Goal: Task Accomplishment & Management: Manage account settings

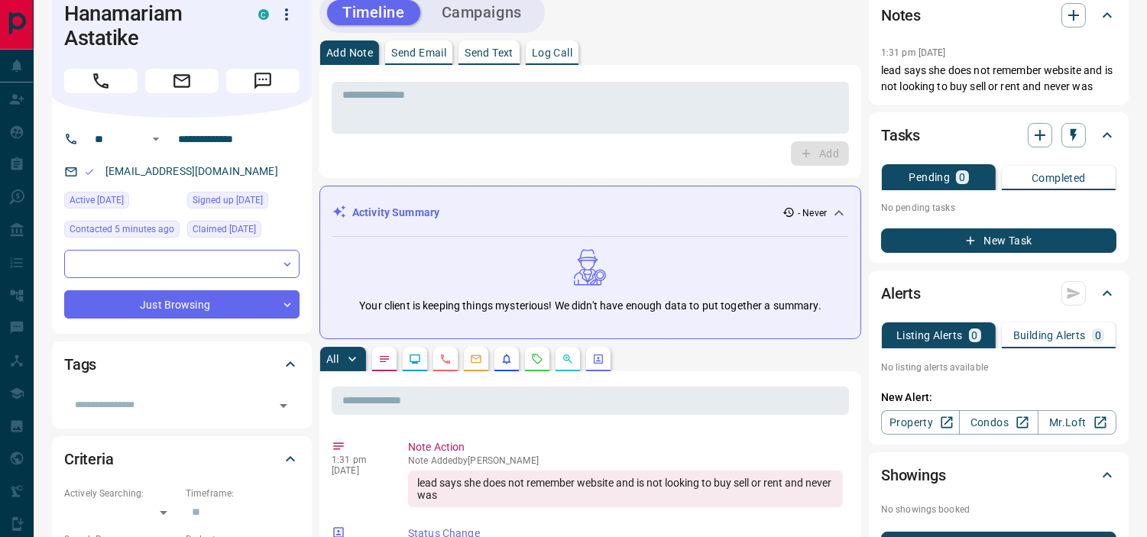
scroll to position [21, 0]
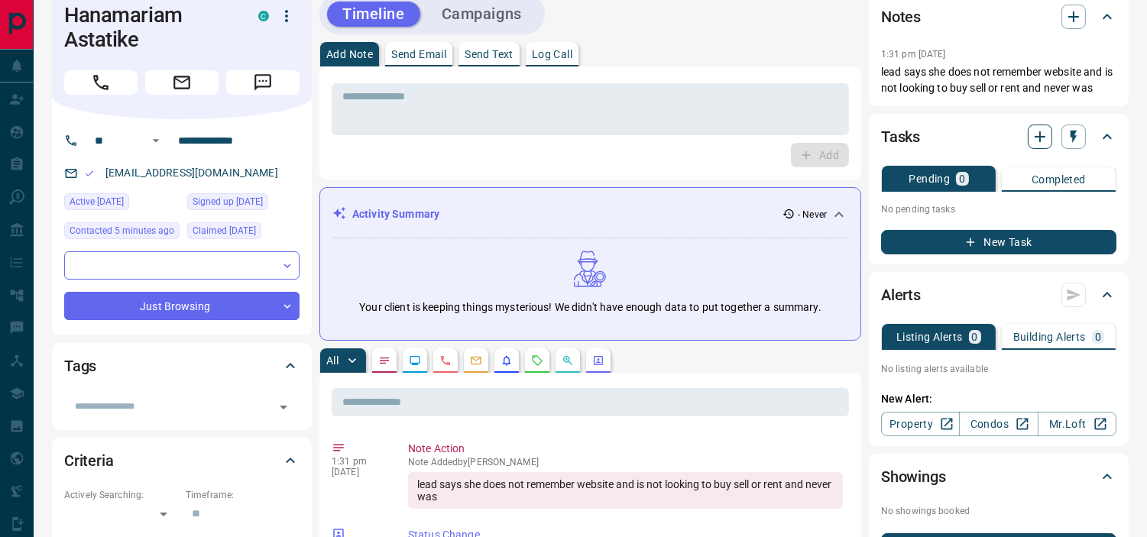
click at [1045, 132] on icon "button" at bounding box center [1040, 137] width 18 height 18
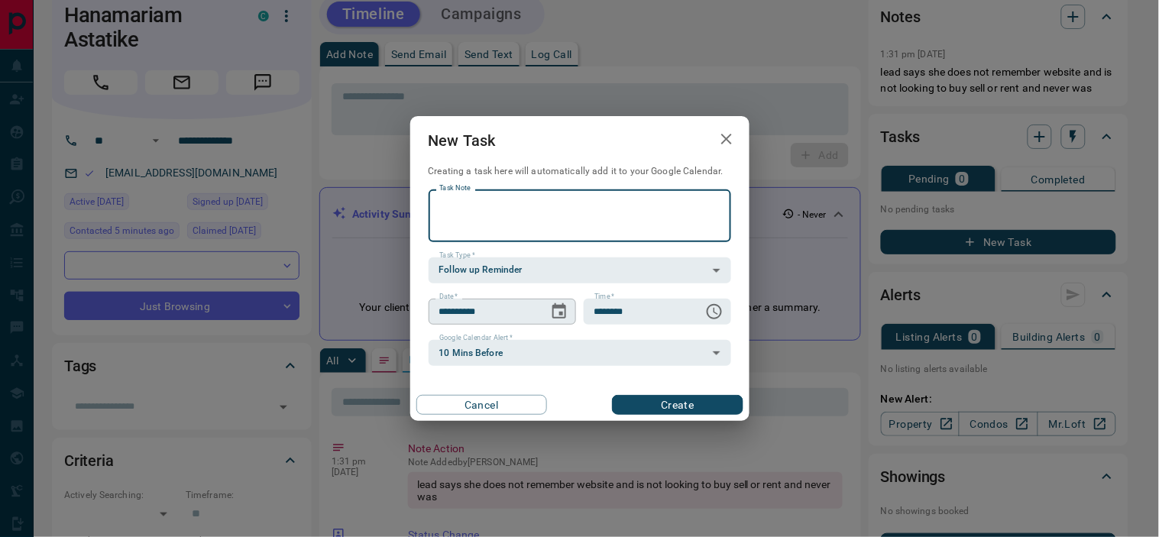
click at [559, 310] on icon "Choose date, selected date is Oct 16, 2025" at bounding box center [559, 312] width 18 height 18
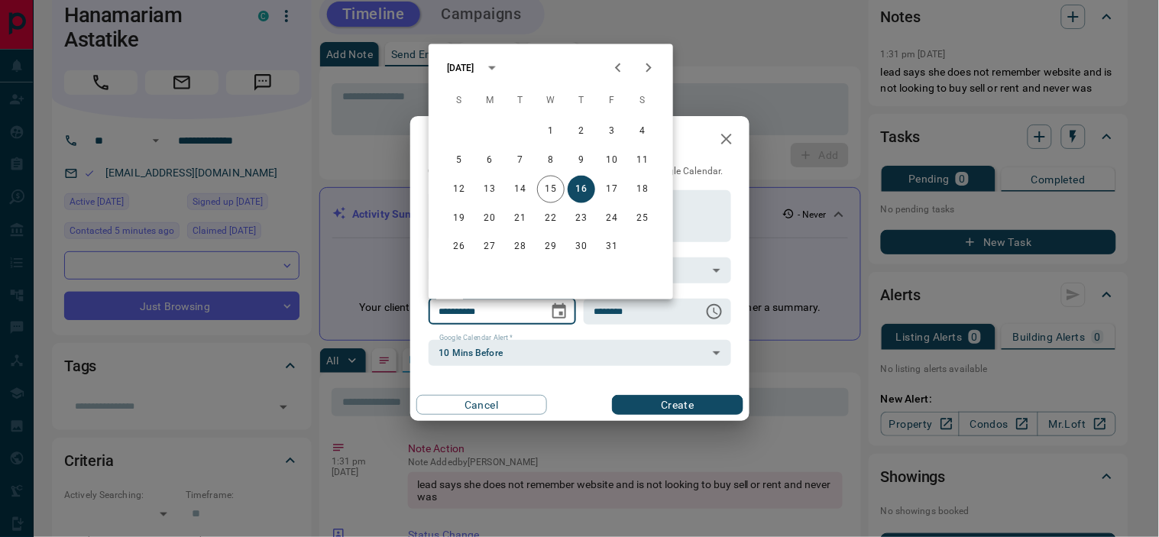
click at [646, 70] on icon "Next month" at bounding box center [649, 68] width 18 height 18
click at [552, 158] on button "10" at bounding box center [551, 161] width 28 height 28
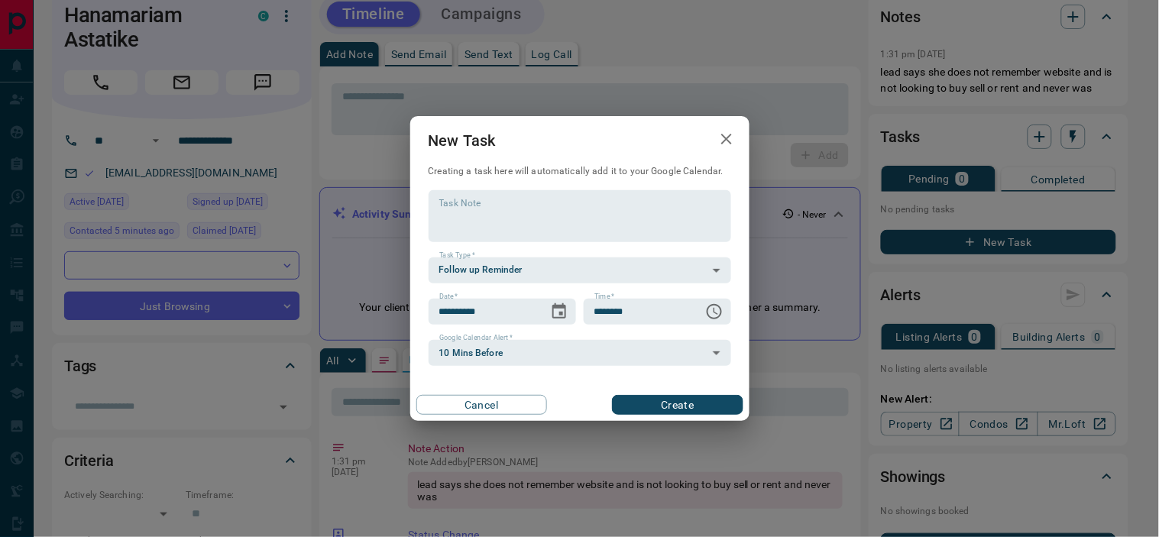
type input "**********"
click at [676, 407] on button "Create" at bounding box center [677, 405] width 131 height 20
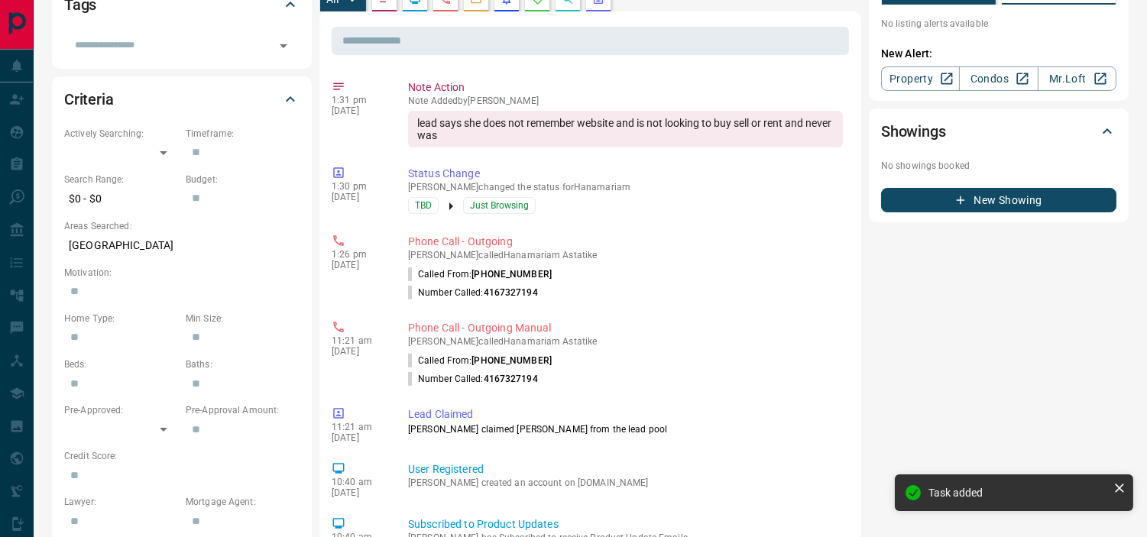
scroll to position [0, 0]
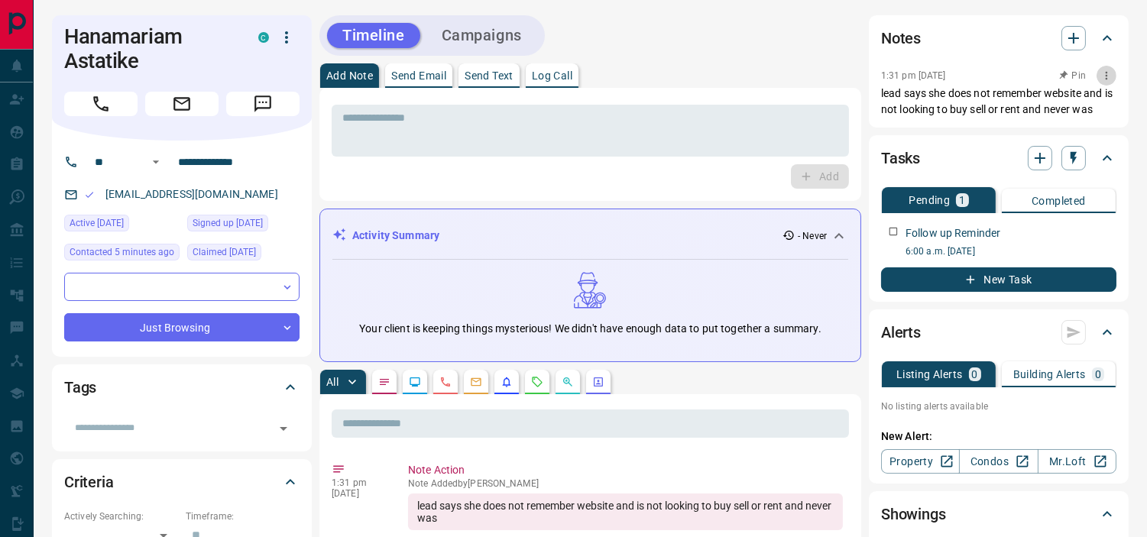
click at [1098, 75] on button "button" at bounding box center [1107, 76] width 20 height 20
click at [1086, 101] on li "Edit" at bounding box center [1081, 103] width 67 height 23
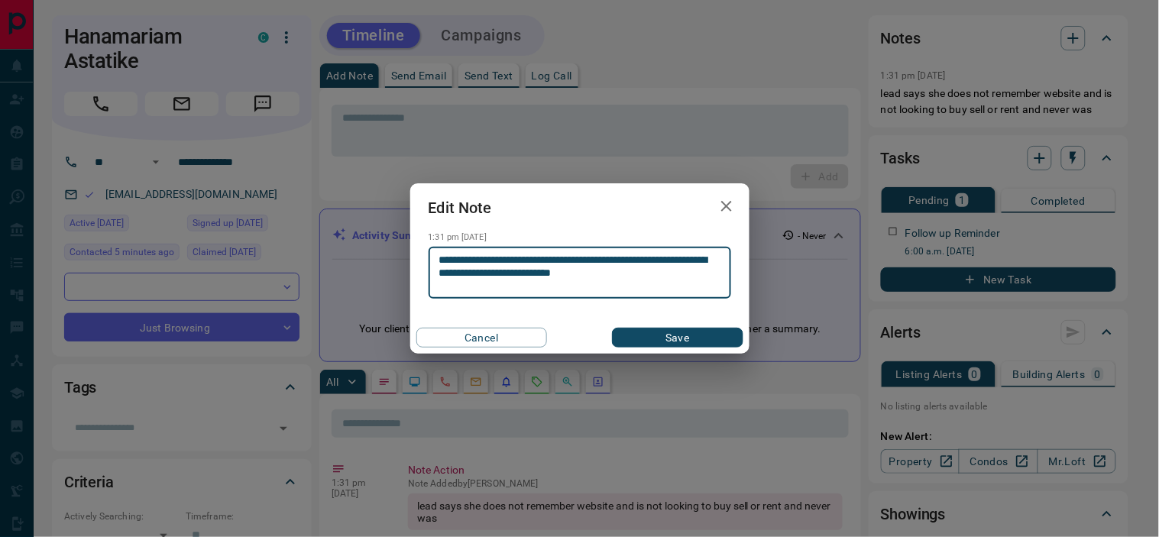
type textarea "**********"
click at [661, 340] on button "Save" at bounding box center [677, 338] width 131 height 20
